Goal: Obtain resource: Download file/media

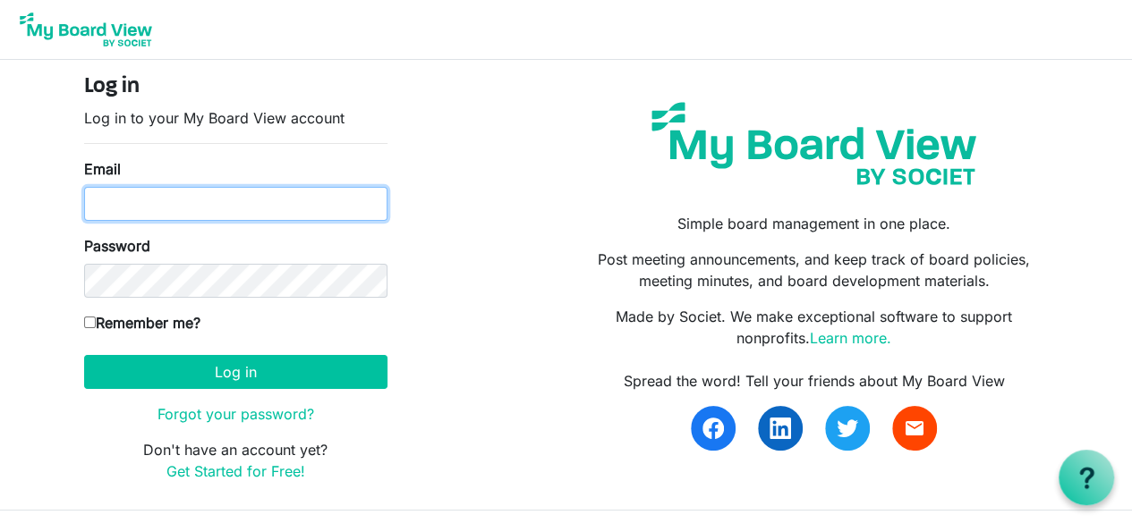
click at [112, 210] on input "Email" at bounding box center [235, 204] width 303 height 34
type input "[EMAIL_ADDRESS][DOMAIN_NAME]"
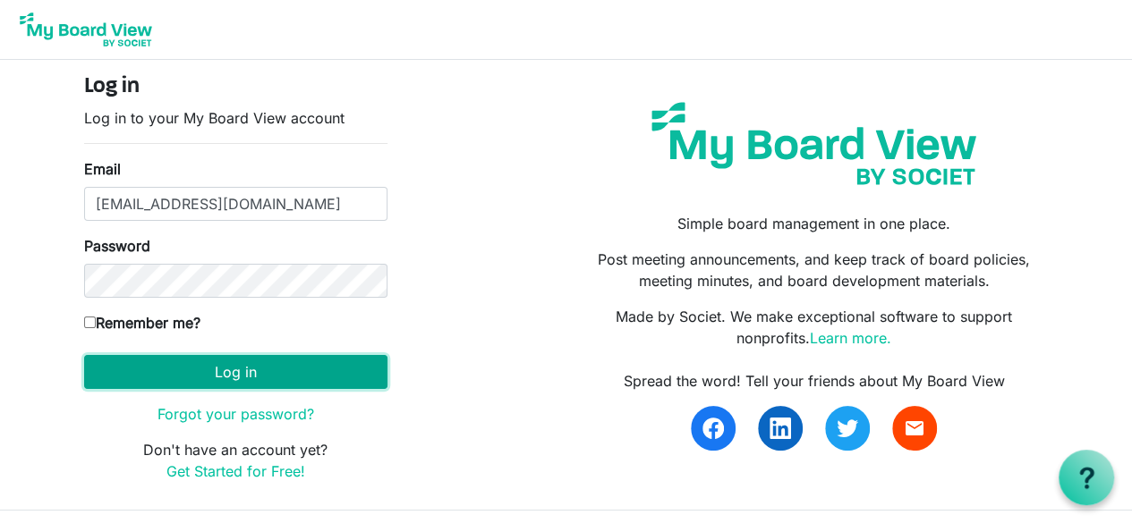
click at [111, 358] on button "Log in" at bounding box center [235, 372] width 303 height 34
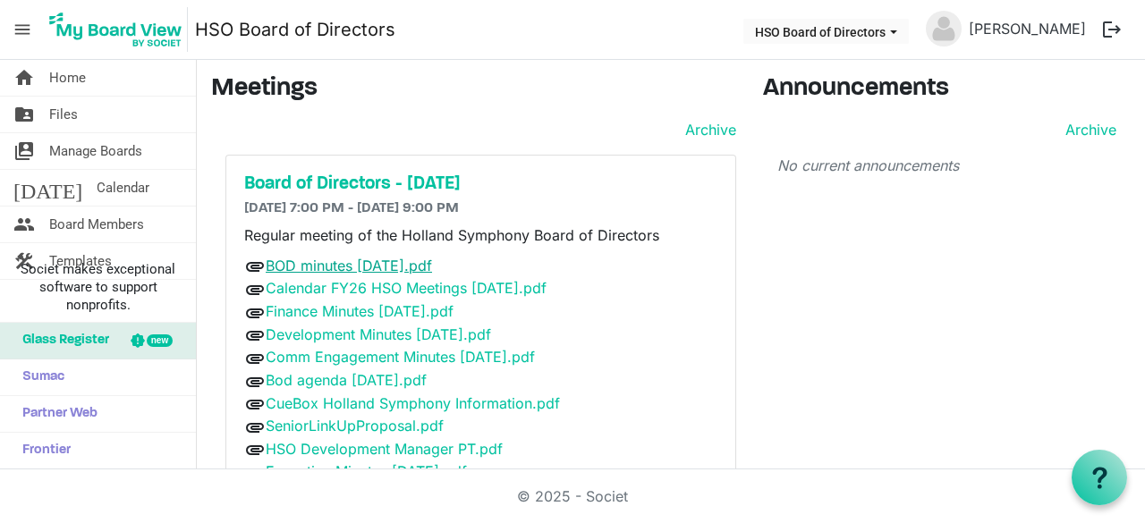
click at [290, 265] on link "BOD minutes 2025 July.pdf" at bounding box center [349, 266] width 166 height 18
click at [334, 266] on link "BOD minutes 2025 July.pdf" at bounding box center [349, 266] width 166 height 18
click at [335, 262] on link "BOD minutes 2025 July.pdf" at bounding box center [349, 266] width 166 height 18
click at [327, 282] on link "Calendar FY26 HSO Meetings 8-19-25.pdf" at bounding box center [406, 288] width 281 height 18
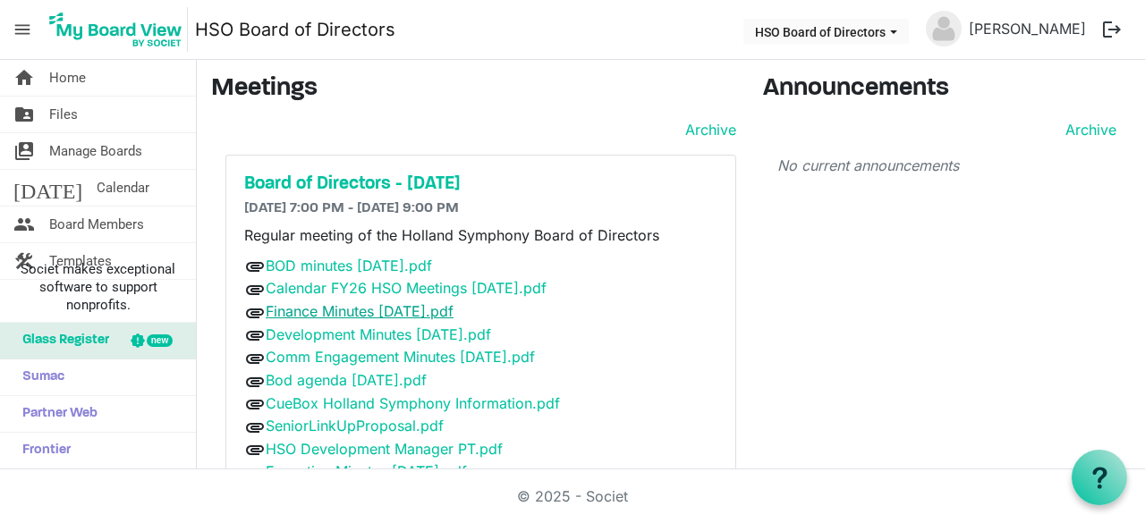
click at [369, 303] on link "Finance Minutes 2025 August.pdf" at bounding box center [360, 311] width 188 height 18
click at [382, 332] on link "Development Minutes 2025 August.pdf" at bounding box center [378, 335] width 225 height 18
click at [367, 353] on link "Comm Engagement Minutes 2025 July.pdf" at bounding box center [400, 357] width 269 height 18
click at [353, 373] on link "Bod agenda 2025 September.pdf" at bounding box center [346, 380] width 161 height 18
click at [319, 398] on link "CueBox Holland Symphony Information.pdf" at bounding box center [413, 404] width 294 height 18
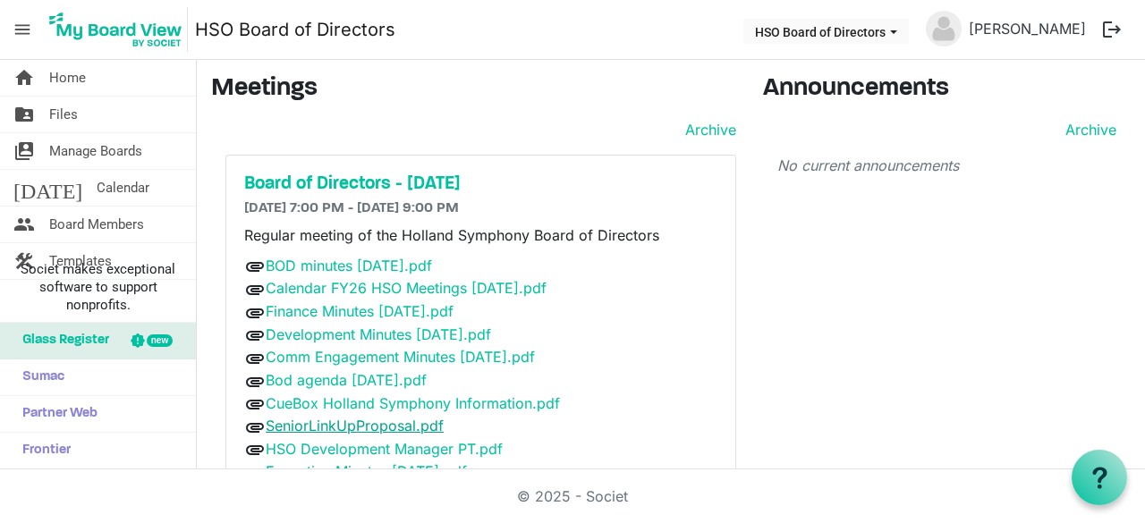
click at [304, 420] on link "SeniorLinkUpProposal.pdf" at bounding box center [355, 426] width 178 height 18
click at [373, 440] on link "HSO Development Manager PT.pdf" at bounding box center [384, 449] width 237 height 18
click at [400, 463] on link "Executive Minutes 2025 September.pdf" at bounding box center [366, 472] width 201 height 18
